Goal: Find contact information: Find contact information

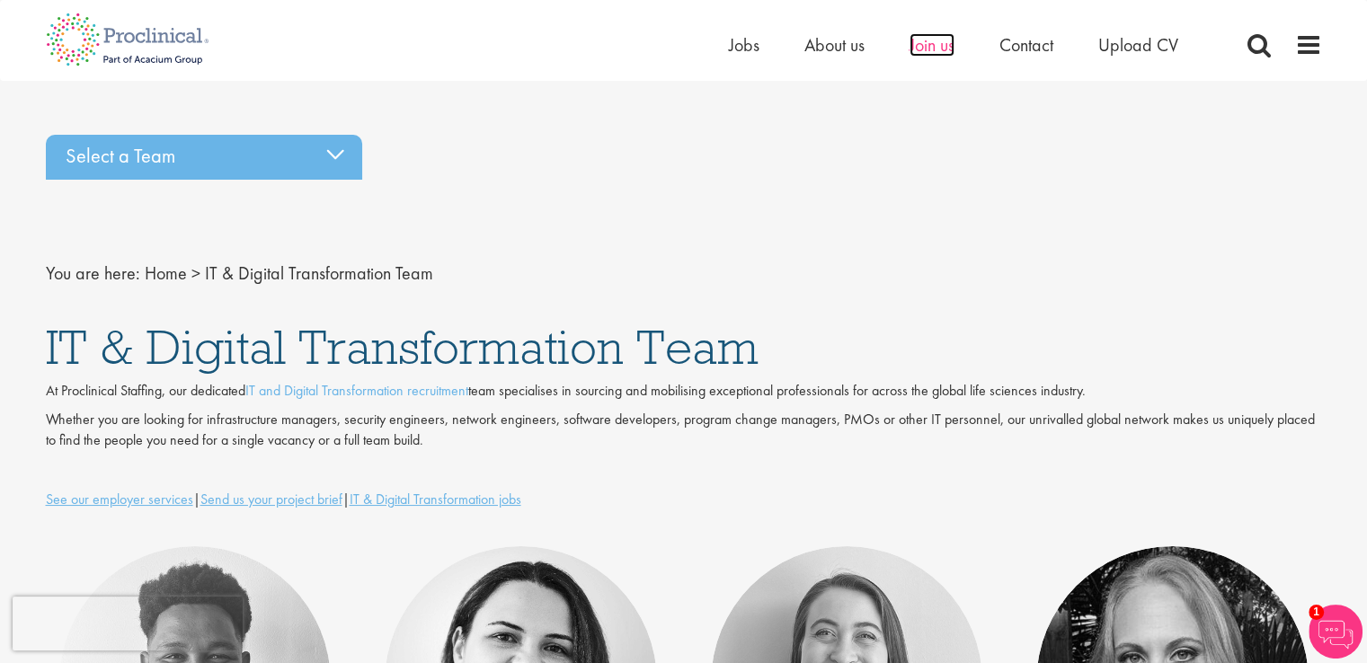
click at [920, 35] on span "Join us" at bounding box center [932, 44] width 45 height 23
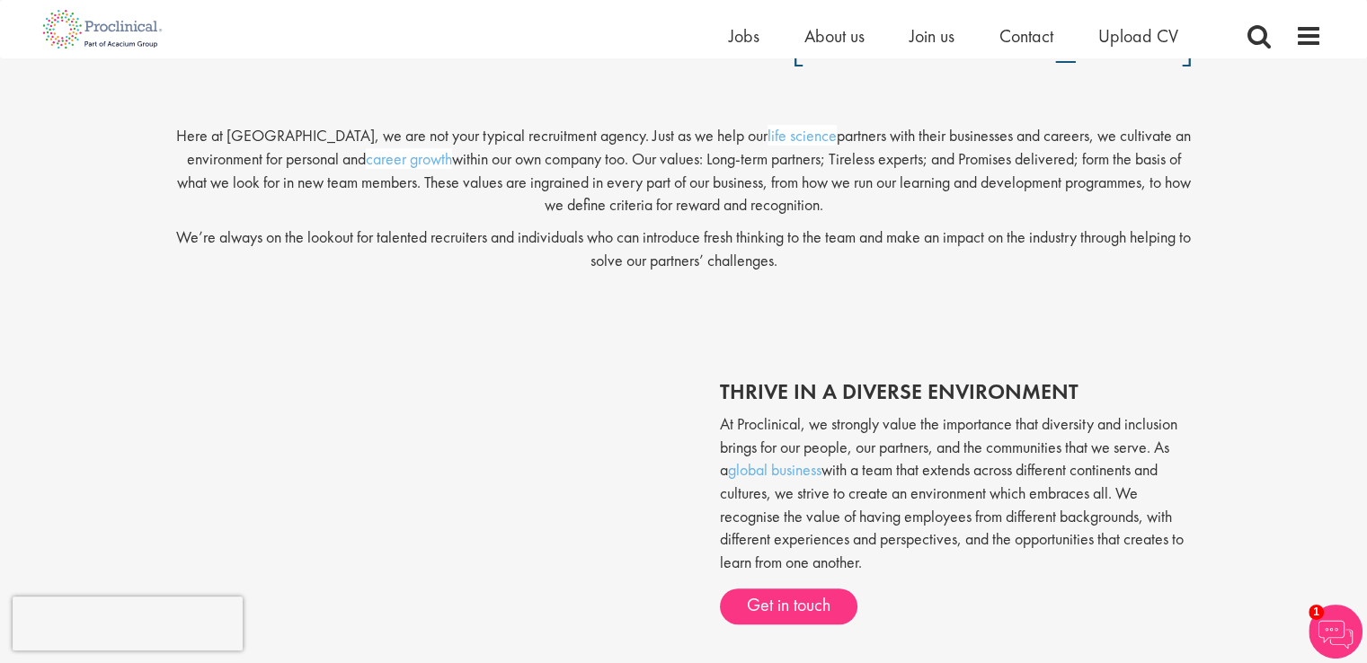
scroll to position [82, 0]
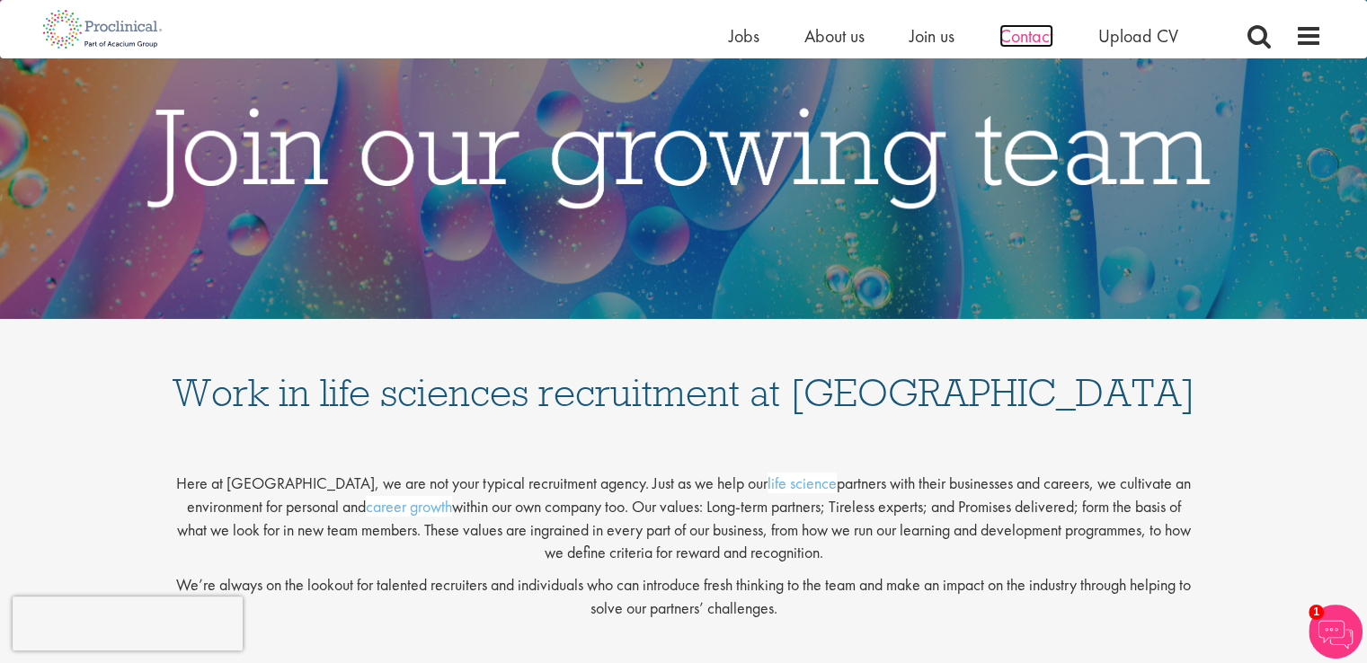
click at [1022, 40] on span "Contact" at bounding box center [1027, 35] width 54 height 23
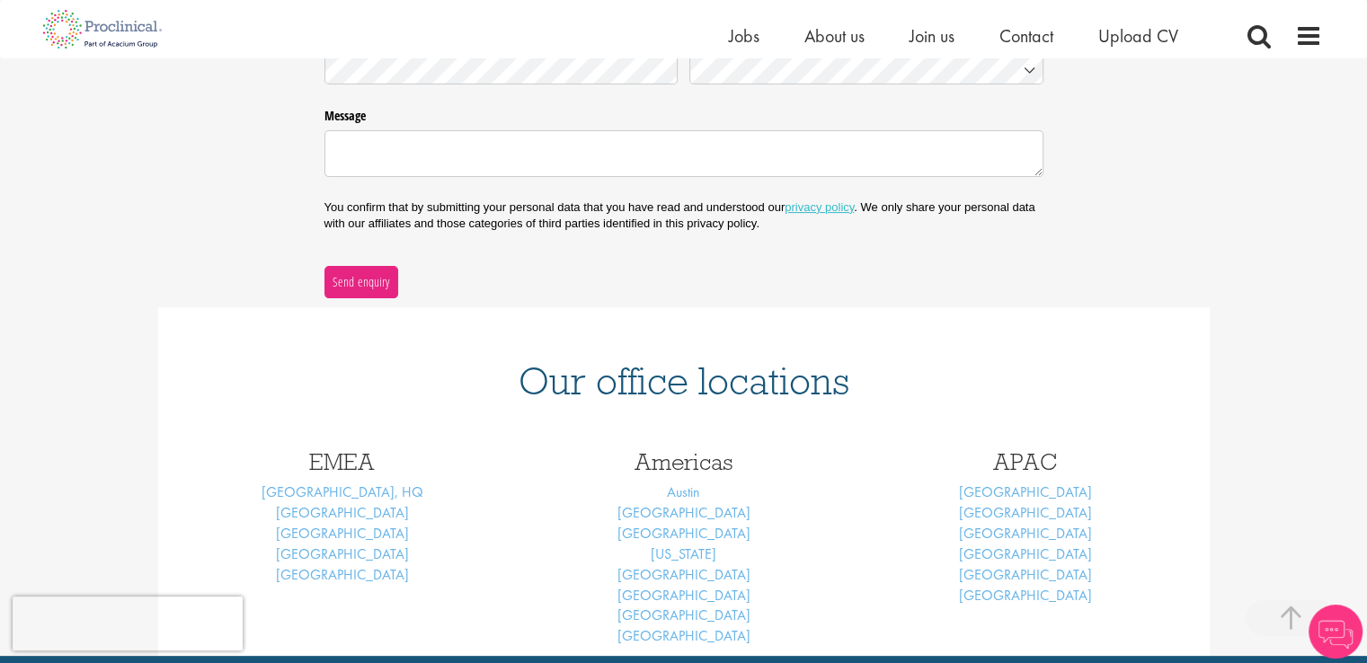
scroll to position [503, 0]
